Goal: Task Accomplishment & Management: Complete application form

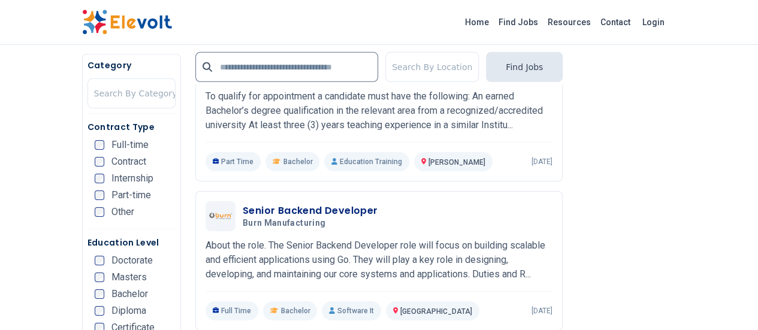
scroll to position [2847, 0]
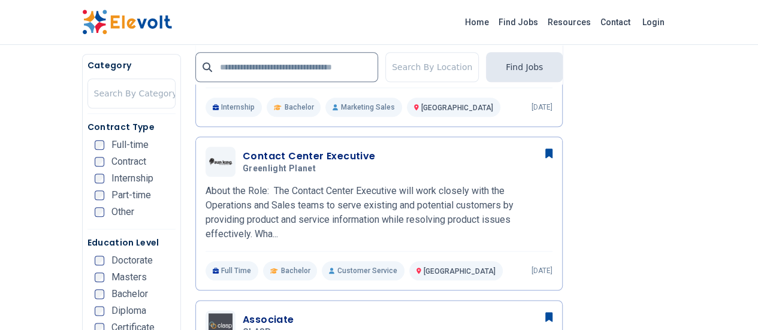
scroll to position [577, 0]
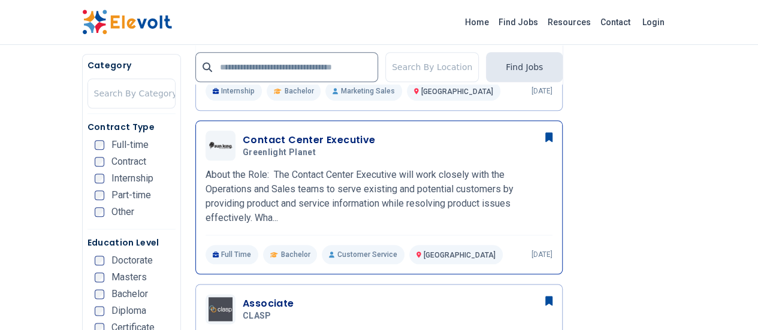
click at [346, 160] on div "Contact Center Executive Greenlight Planet 09/10/2025 10/10/2025 Nairobi KE Abo…" at bounding box center [379, 198] width 347 height 134
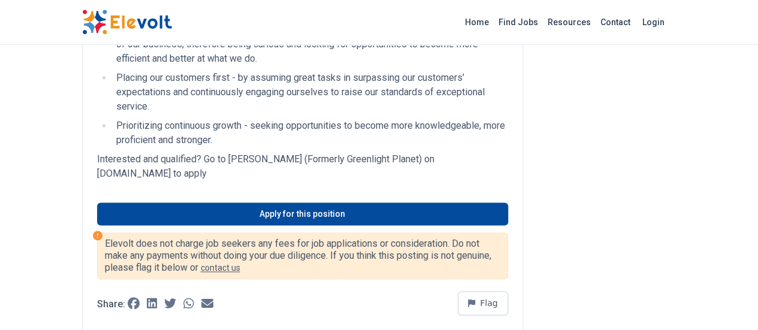
scroll to position [787, 0]
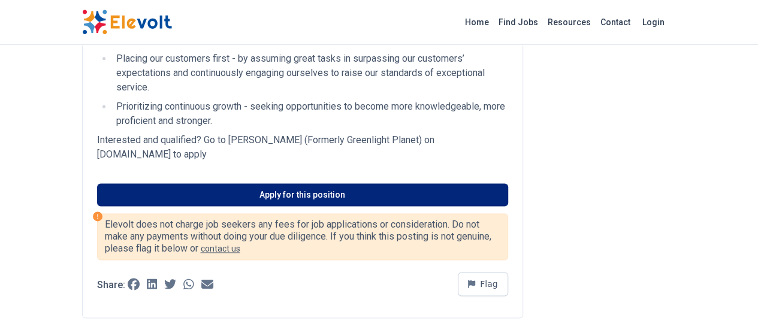
click at [242, 183] on link "Apply for this position" at bounding box center [302, 194] width 411 height 23
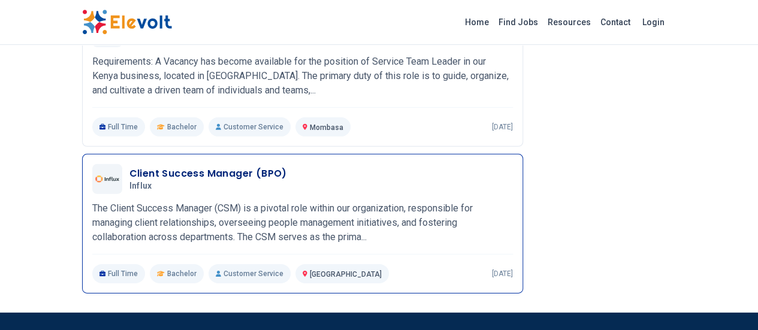
scroll to position [1732, 0]
